Goal: Task Accomplishment & Management: Use online tool/utility

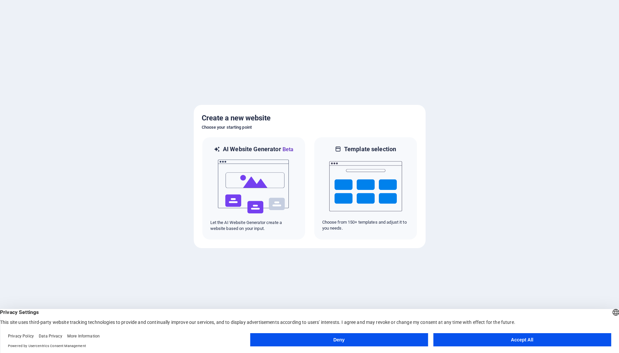
drag, startPoint x: 517, startPoint y: 340, endPoint x: 509, endPoint y: 339, distance: 7.7
click at [516, 340] on button "Accept All" at bounding box center [522, 339] width 178 height 13
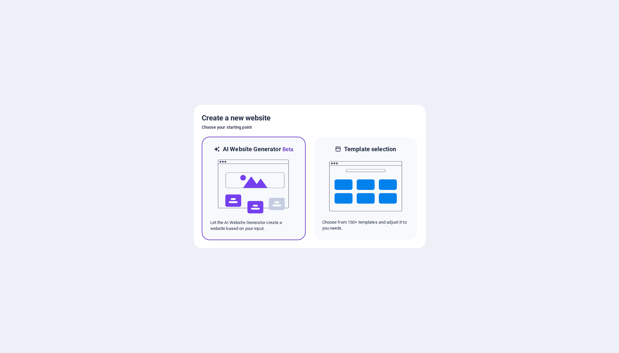
click at [258, 197] on img at bounding box center [253, 187] width 73 height 66
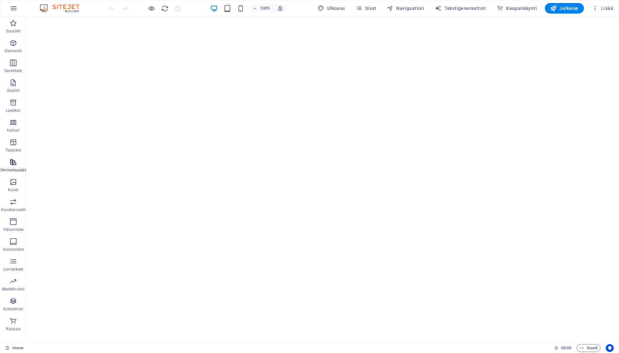
click at [15, 163] on icon "button" at bounding box center [13, 162] width 8 height 8
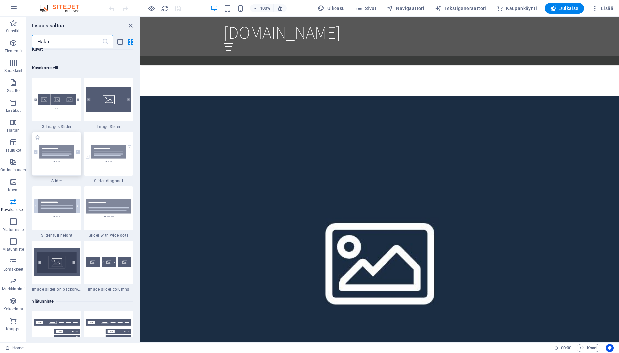
scroll to position [3980, 0]
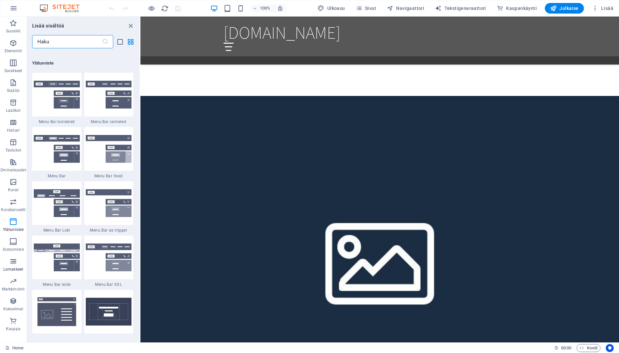
click at [14, 259] on icon "button" at bounding box center [13, 261] width 8 height 8
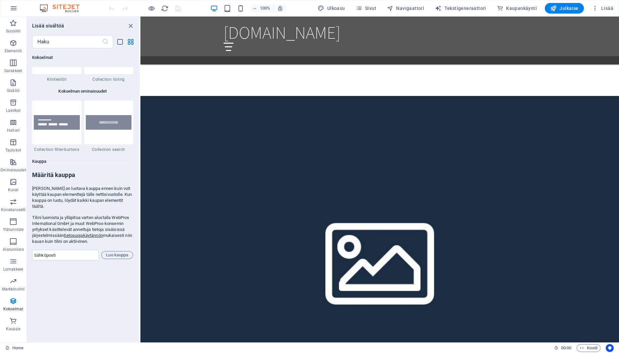
scroll to position [6291, 0]
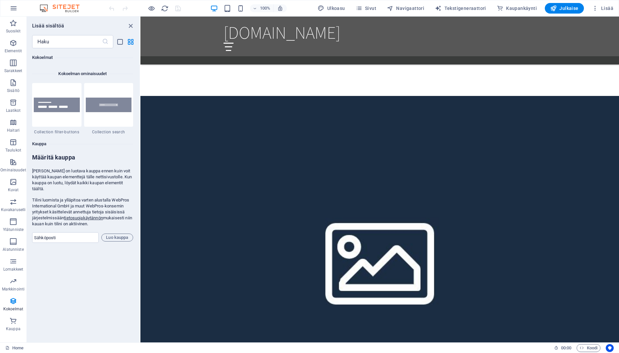
drag, startPoint x: 46, startPoint y: 157, endPoint x: 92, endPoint y: 184, distance: 52.8
click at [92, 184] on form "Määritä kauppa Sinun on luotava kauppa ennen kuin voit käyttää kaupan elementte…" at bounding box center [82, 198] width 101 height 89
click at [71, 232] on input "email" at bounding box center [65, 237] width 67 height 11
click at [90, 265] on div "Suosikit 1 Star Otsikko 1 Star Säiliö Elementit 1 Star Otsikko 1 Star Teksti 1 …" at bounding box center [83, 192] width 113 height 289
click at [68, 237] on input "email" at bounding box center [65, 237] width 67 height 11
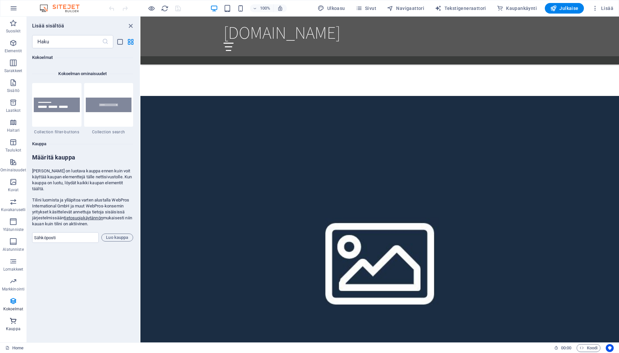
click at [12, 321] on icon "button" at bounding box center [13, 321] width 8 height 8
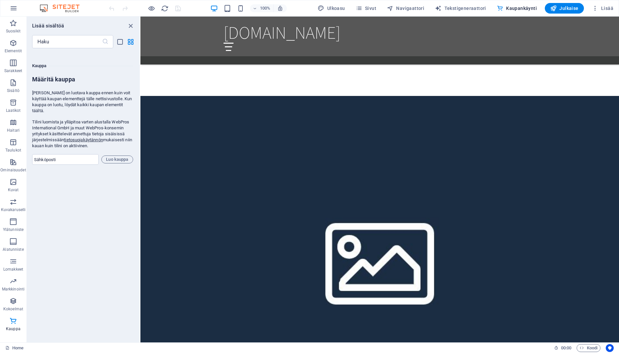
scroll to position [6377, 0]
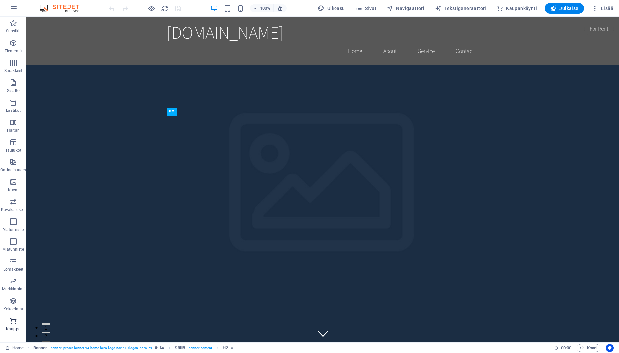
click at [14, 324] on icon "button" at bounding box center [13, 321] width 8 height 8
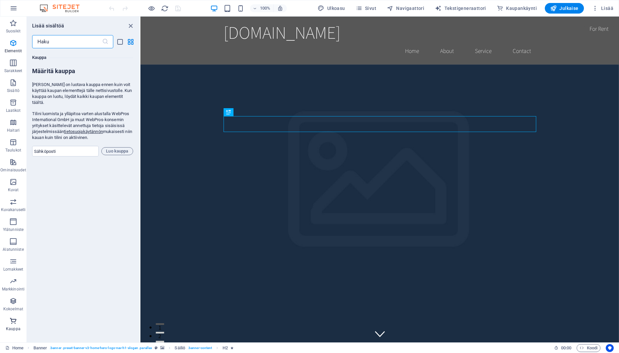
scroll to position [6377, 0]
click at [85, 180] on div "Suosikit 1 Star Otsikko 1 Star Säiliö Elementit 1 Star Otsikko 1 Star Teksti 1 …" at bounding box center [83, 192] width 113 height 289
click at [15, 47] on icon "button" at bounding box center [13, 43] width 8 height 8
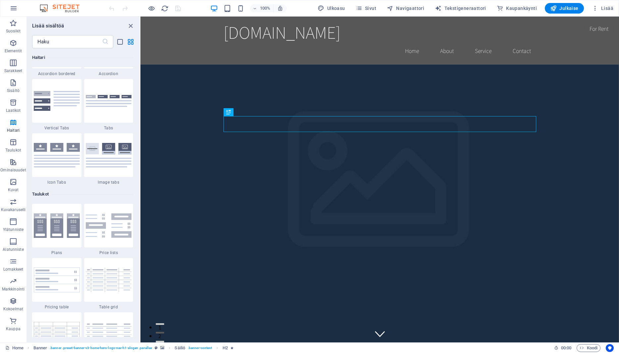
scroll to position [2304, 0]
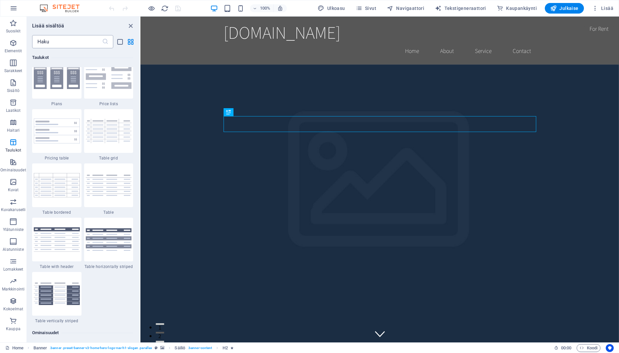
click at [50, 39] on input "text" at bounding box center [67, 41] width 70 height 13
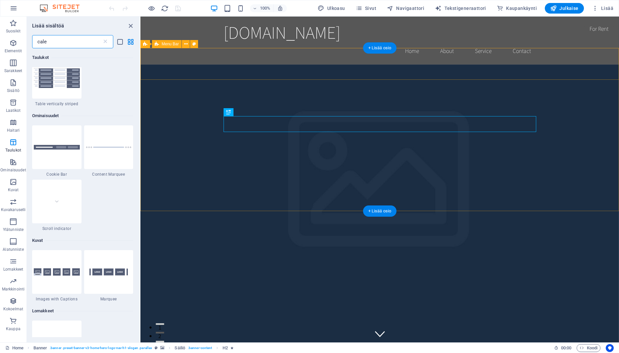
scroll to position [0, 0]
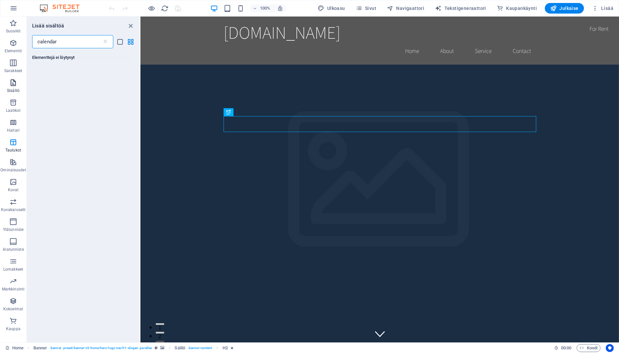
type input "calendar"
click at [8, 82] on span "Sisältö" at bounding box center [13, 87] width 26 height 16
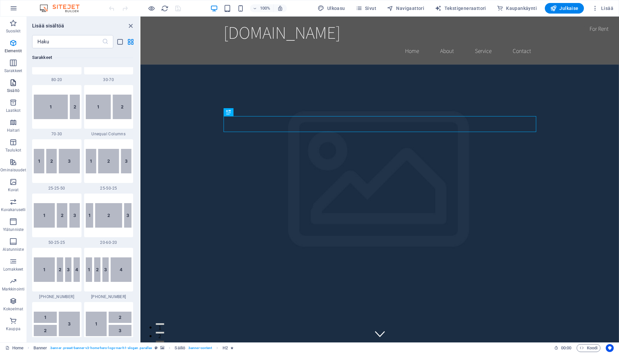
scroll to position [1158, 0]
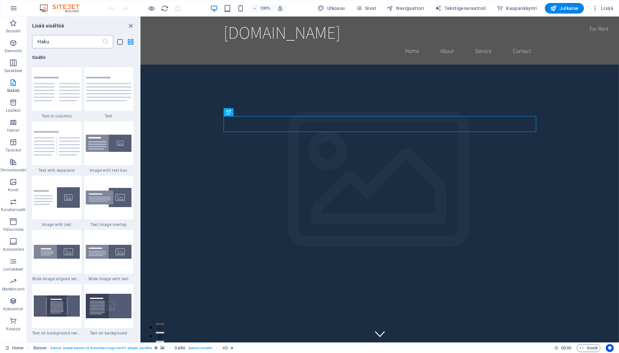
click at [76, 44] on input "text" at bounding box center [67, 41] width 70 height 13
click at [76, 46] on input "text" at bounding box center [67, 41] width 70 height 13
type input "v"
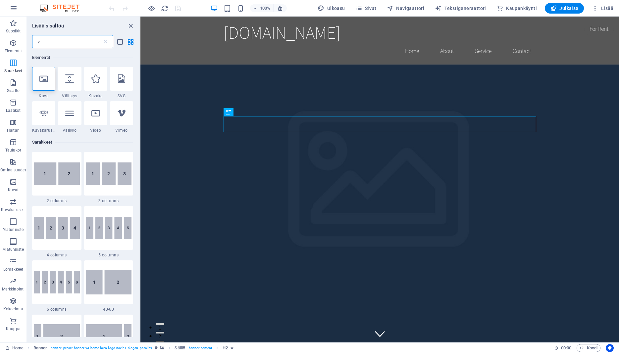
scroll to position [0, 0]
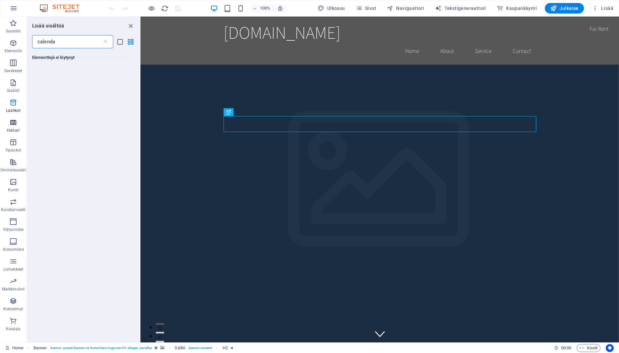
type input "calenda"
click at [21, 132] on span "Haitari" at bounding box center [13, 126] width 26 height 16
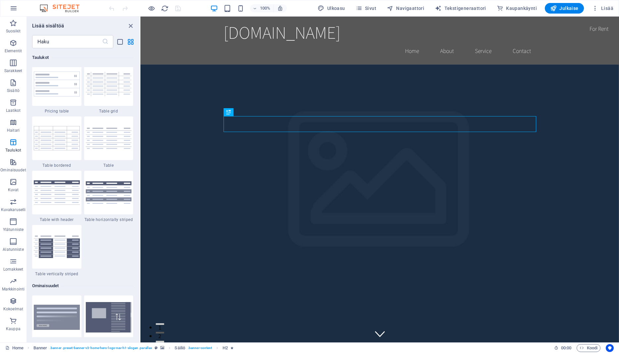
scroll to position [2679, 0]
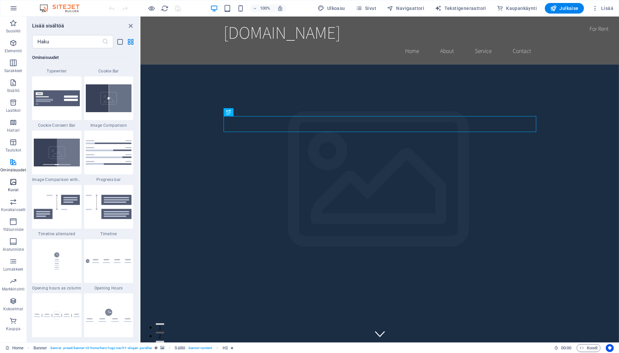
click at [18, 182] on span "Kuvat" at bounding box center [13, 186] width 26 height 16
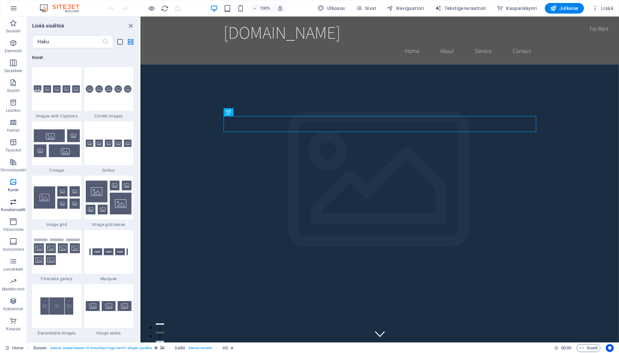
click at [14, 203] on icon "button" at bounding box center [13, 202] width 8 height 8
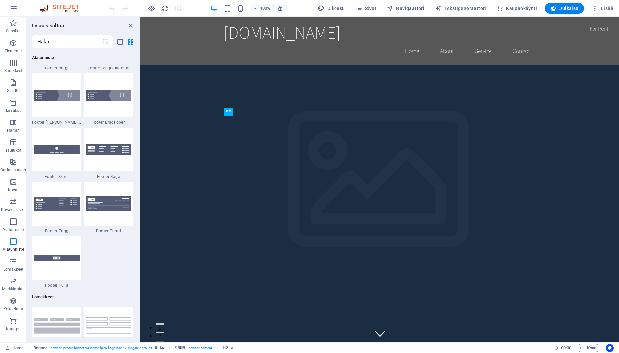
scroll to position [4616, 0]
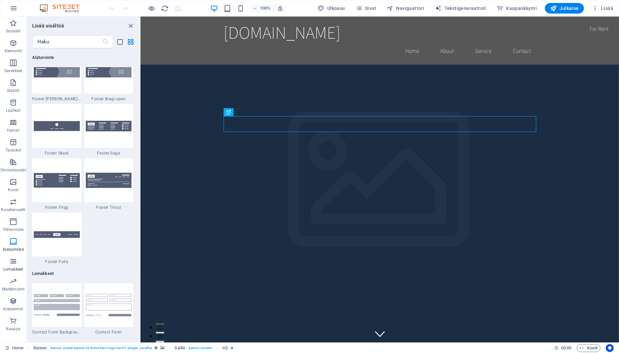
click at [15, 258] on icon "button" at bounding box center [13, 261] width 8 height 8
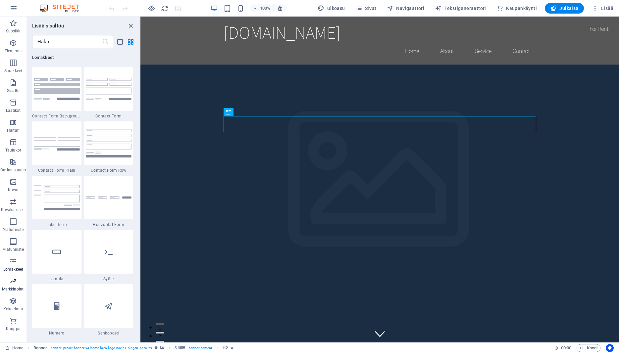
click at [14, 287] on p "Markkinointi" at bounding box center [13, 289] width 23 height 5
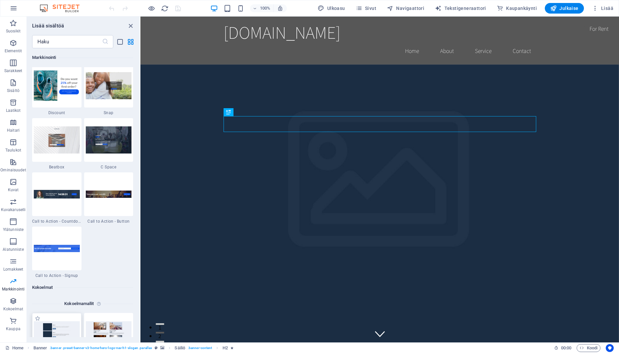
scroll to position [5867, 0]
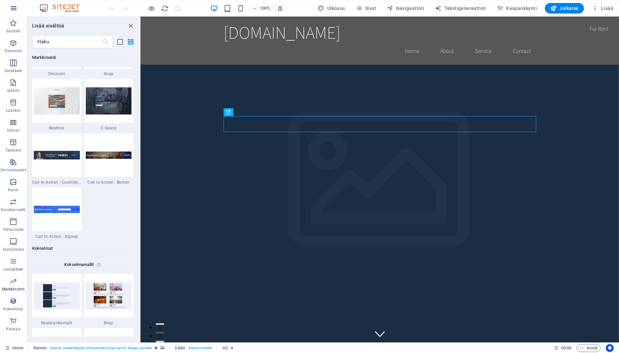
click at [16, 12] on icon "button" at bounding box center [14, 8] width 8 height 8
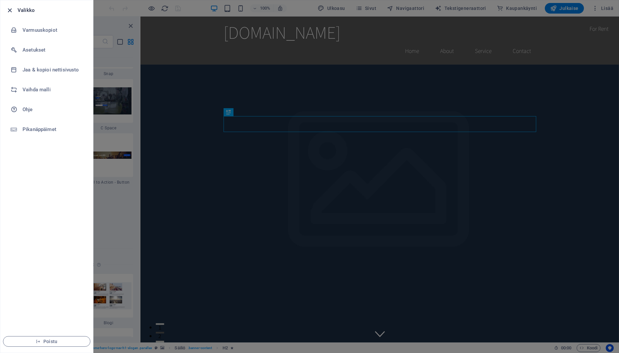
click at [8, 8] on icon "button" at bounding box center [10, 11] width 8 height 8
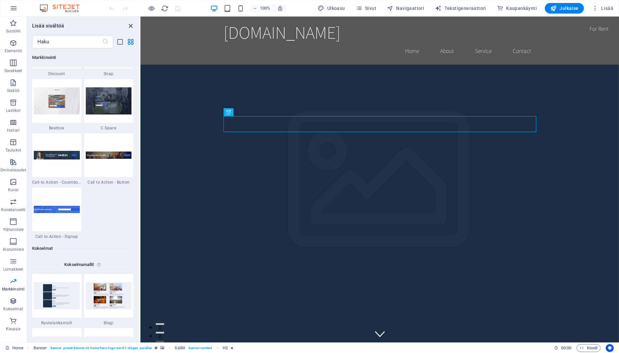
click at [129, 25] on icon "close panel" at bounding box center [131, 26] width 8 height 8
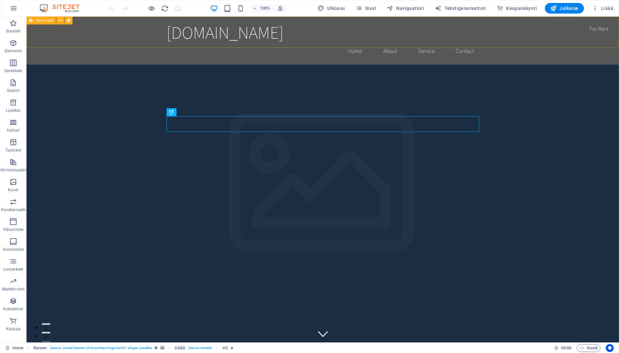
click at [44, 22] on span "Menu Bar" at bounding box center [44, 21] width 17 height 4
click at [373, 4] on button "Sivut" at bounding box center [366, 8] width 26 height 11
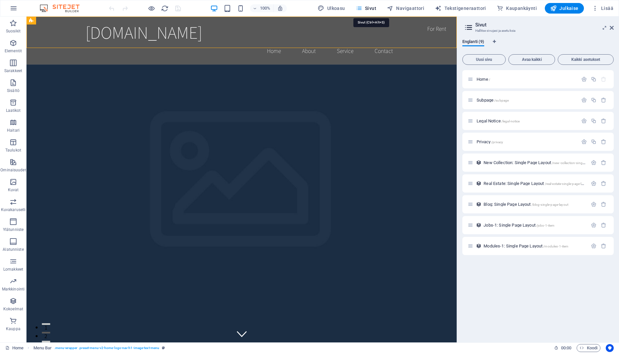
click at [372, 4] on button "Sivut" at bounding box center [366, 8] width 26 height 11
click at [502, 5] on icon "button" at bounding box center [499, 8] width 7 height 7
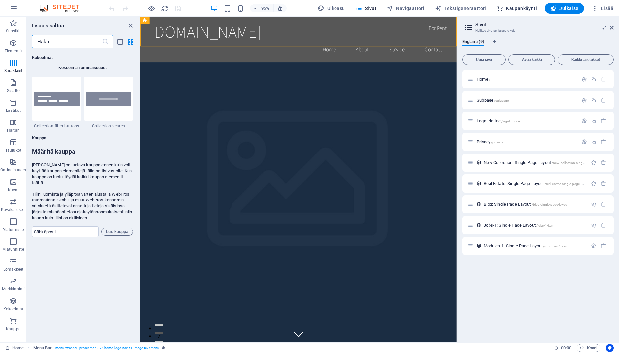
scroll to position [6377, 0]
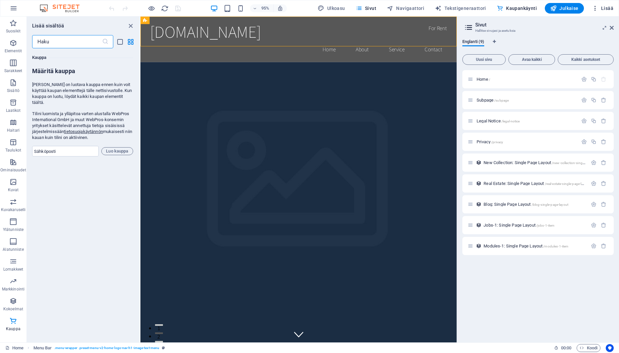
click at [606, 9] on span "Lisää" at bounding box center [602, 8] width 22 height 7
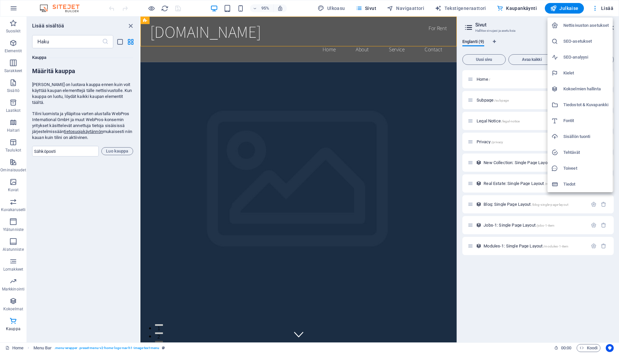
click at [378, 279] on div at bounding box center [309, 176] width 619 height 353
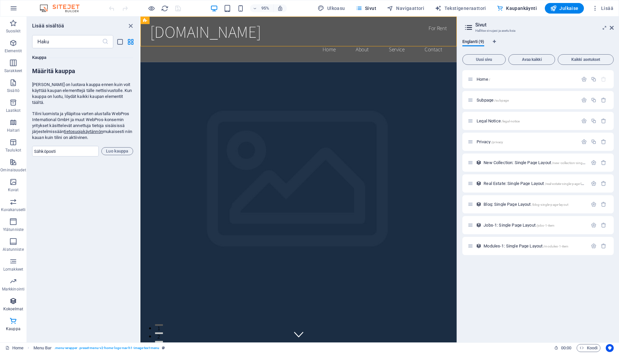
drag, startPoint x: 14, startPoint y: 308, endPoint x: 20, endPoint y: 308, distance: 5.6
click at [16, 308] on p "Kokoelmat" at bounding box center [13, 308] width 20 height 5
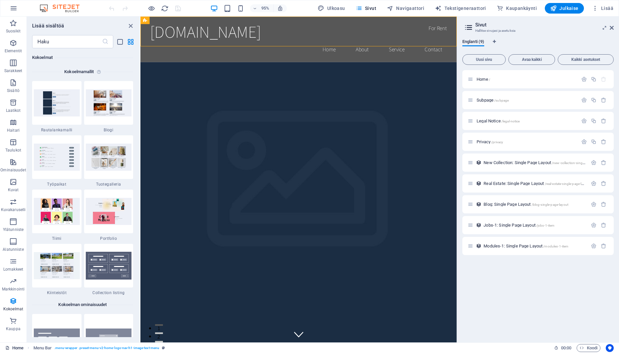
scroll to position [6058, 0]
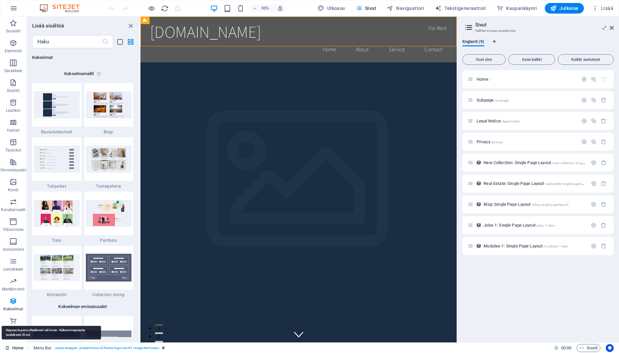
click at [18, 349] on link "Home" at bounding box center [14, 348] width 18 height 8
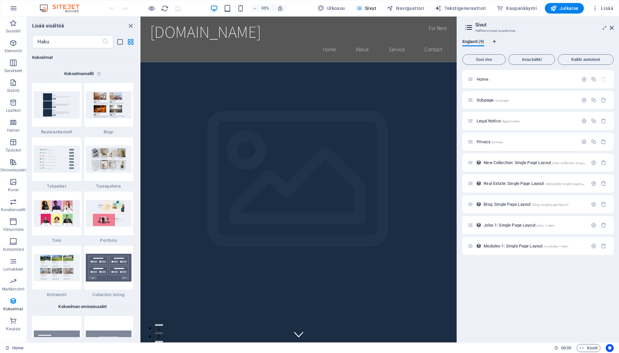
click at [616, 7] on div "95% Ulkoasu Sivut Navigaattori Tekstigeneraattori Kaupankäynti Julkaise Lisää" at bounding box center [309, 8] width 618 height 16
click at [608, 7] on span "Lisää" at bounding box center [602, 8] width 22 height 7
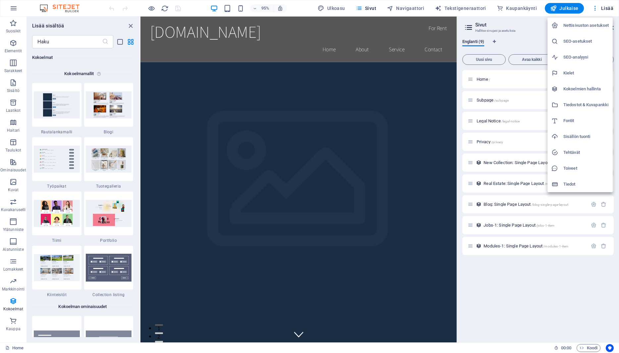
click at [589, 136] on h6 "Sisällön tuonti" at bounding box center [585, 137] width 45 height 8
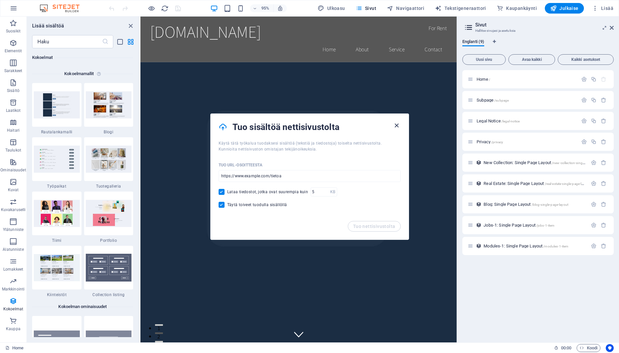
click at [397, 123] on icon "button" at bounding box center [396, 126] width 8 height 8
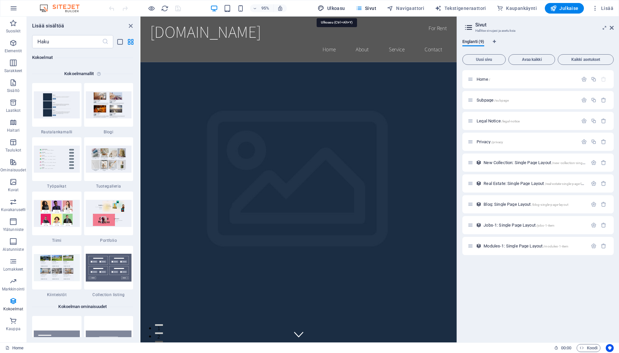
click at [334, 7] on span "Ulkoasu" at bounding box center [330, 8] width 27 height 7
select select "rem"
select select "200"
select select "px"
select select "rem"
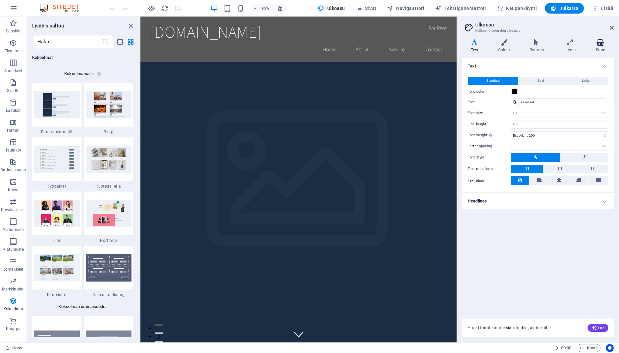
click at [604, 49] on h4 "Store" at bounding box center [600, 46] width 26 height 14
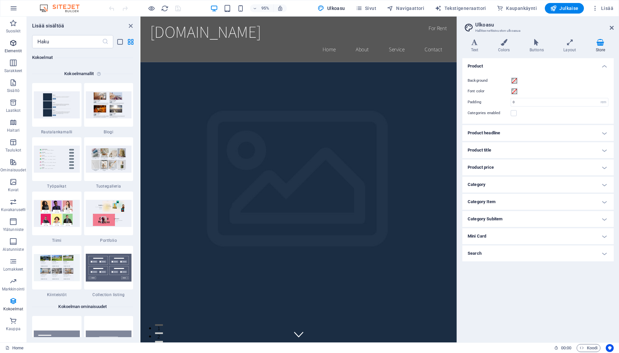
click at [20, 46] on span "Elementit" at bounding box center [13, 47] width 26 height 16
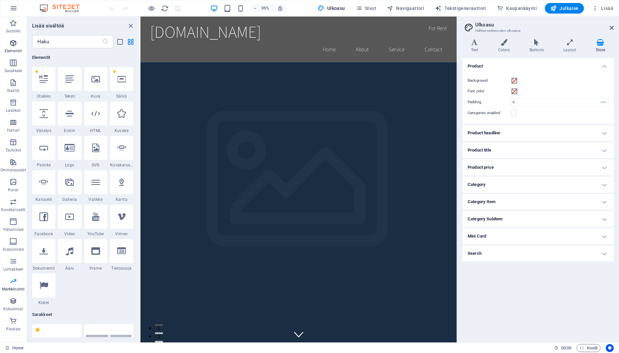
scroll to position [70, 0]
click at [94, 117] on icon at bounding box center [95, 113] width 9 height 9
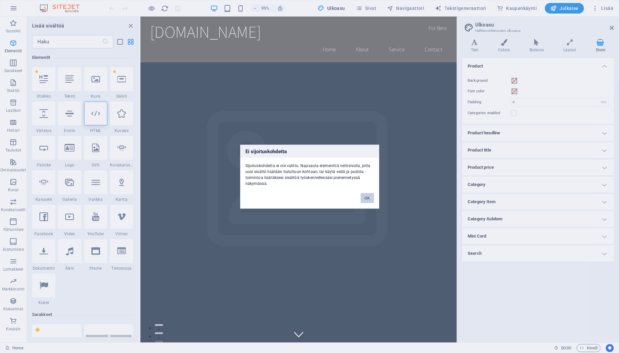
click at [371, 199] on button "OK" at bounding box center [366, 198] width 13 height 10
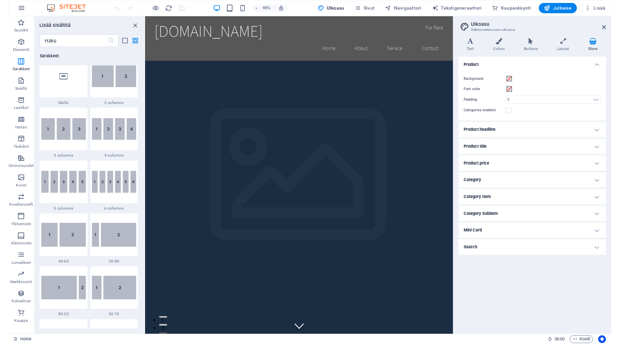
scroll to position [0, 0]
